Goal: Information Seeking & Learning: Learn about a topic

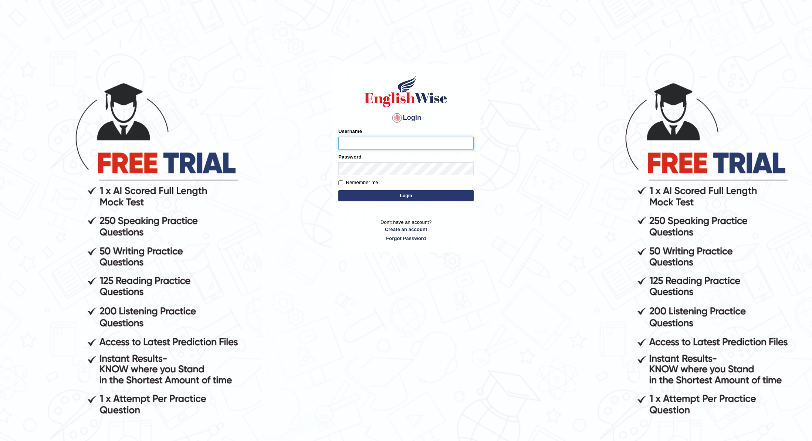
type input "JOLITA04"
click at [428, 197] on button "Login" at bounding box center [405, 195] width 135 height 11
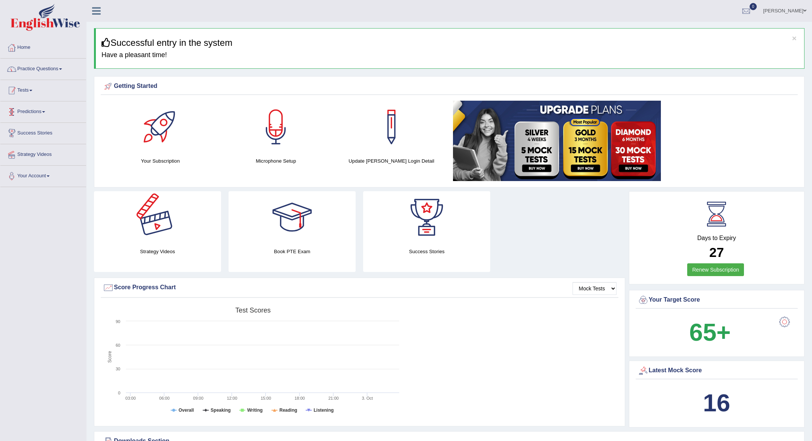
click at [56, 67] on link "Practice Questions" at bounding box center [43, 68] width 86 height 19
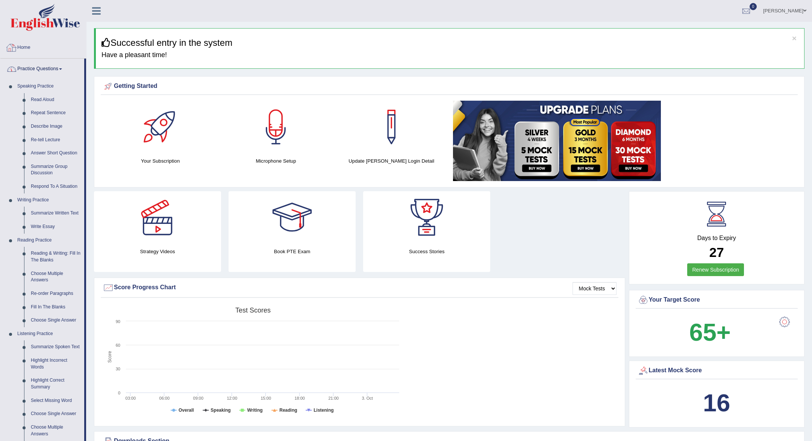
click at [53, 70] on link "Practice Questions" at bounding box center [42, 68] width 84 height 19
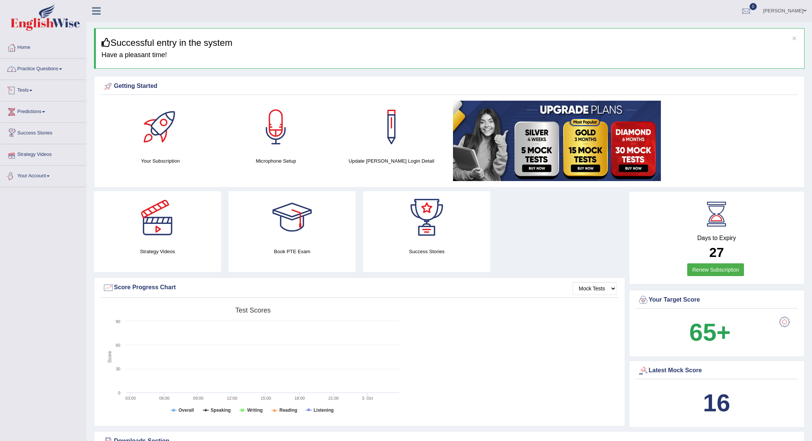
click at [47, 87] on link "Tests" at bounding box center [43, 89] width 86 height 19
click at [38, 110] on link "Take Practice Sectional Test" at bounding box center [49, 108] width 70 height 14
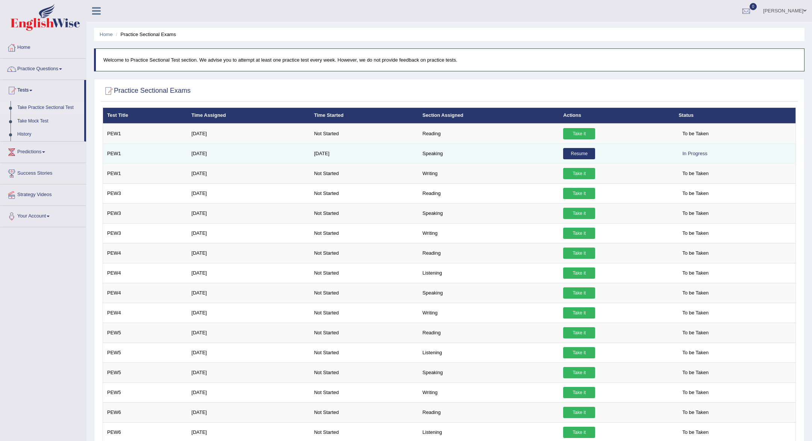
click at [573, 151] on link "Resume" at bounding box center [579, 153] width 32 height 11
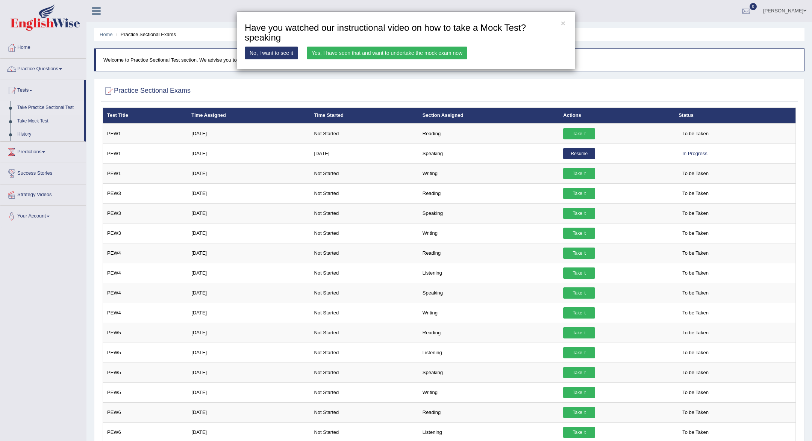
click at [450, 51] on link "Yes, I have seen that and want to undertake the mock exam now" at bounding box center [387, 53] width 160 height 13
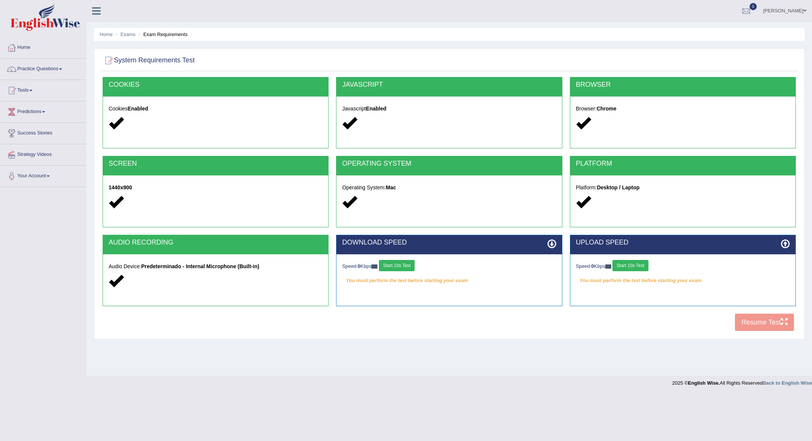
click at [399, 265] on button "Start 10s Test" at bounding box center [397, 265] width 36 height 11
click at [640, 266] on button "Start 10s Test" at bounding box center [630, 265] width 36 height 11
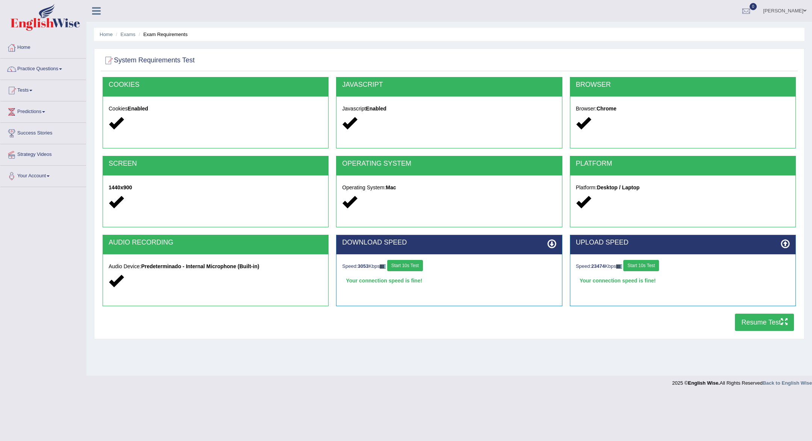
click at [764, 326] on button "Resume Test" at bounding box center [764, 322] width 59 height 17
